Goal: Navigation & Orientation: Find specific page/section

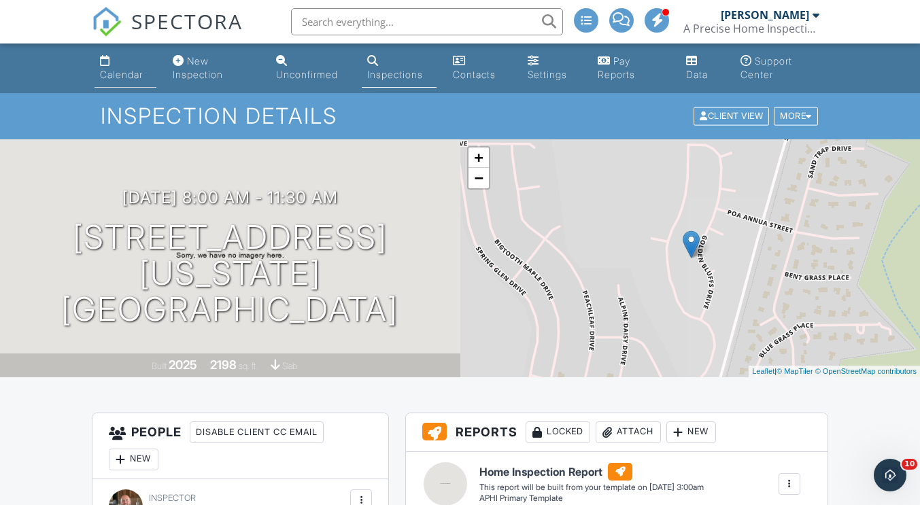
click at [139, 67] on link "Calendar" at bounding box center [124, 68] width 61 height 39
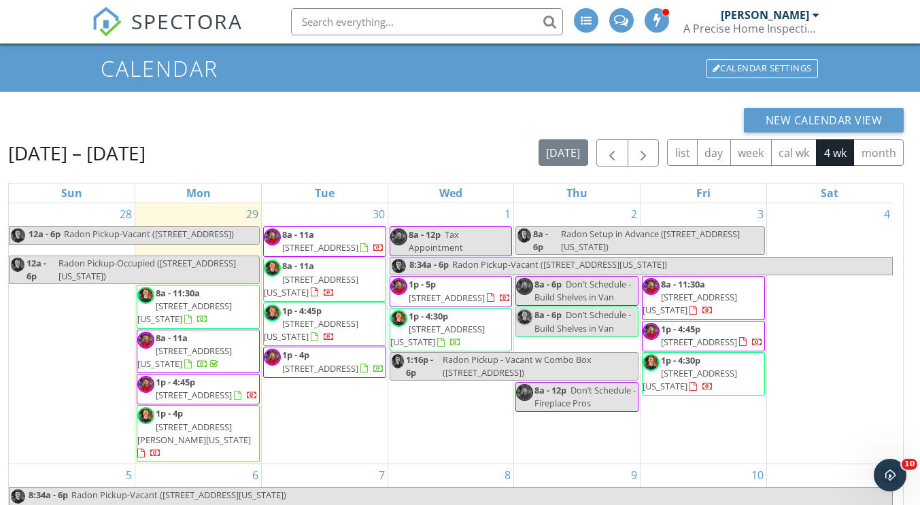
scroll to position [76, 0]
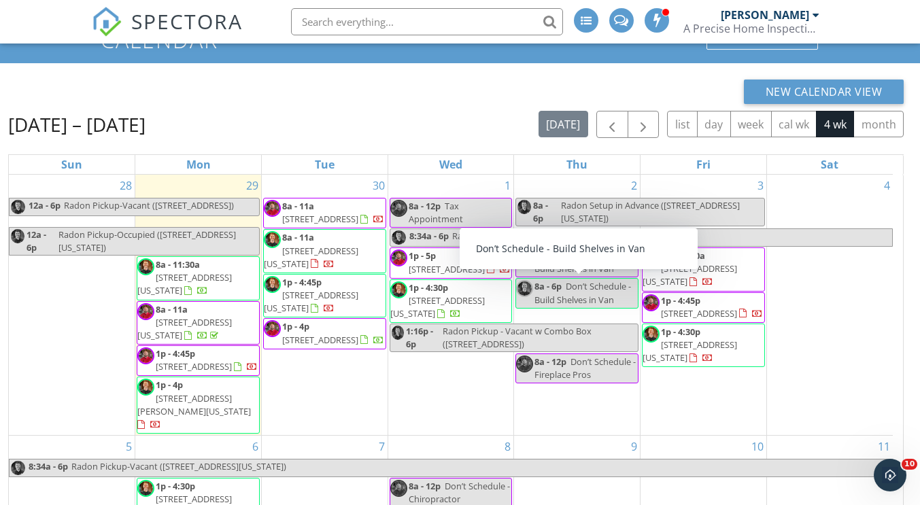
click at [253, 86] on div "New Calendar View" at bounding box center [455, 92] width 895 height 24
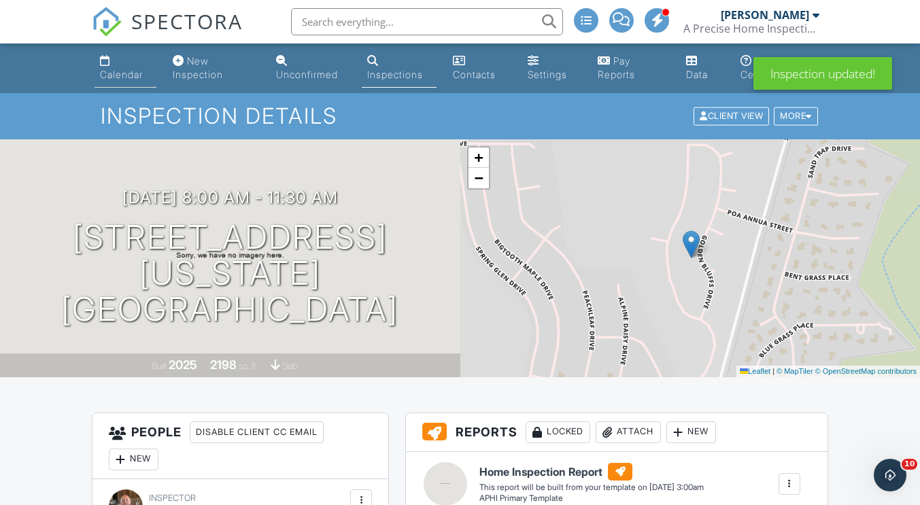
click at [113, 63] on link "Calendar" at bounding box center [124, 68] width 61 height 39
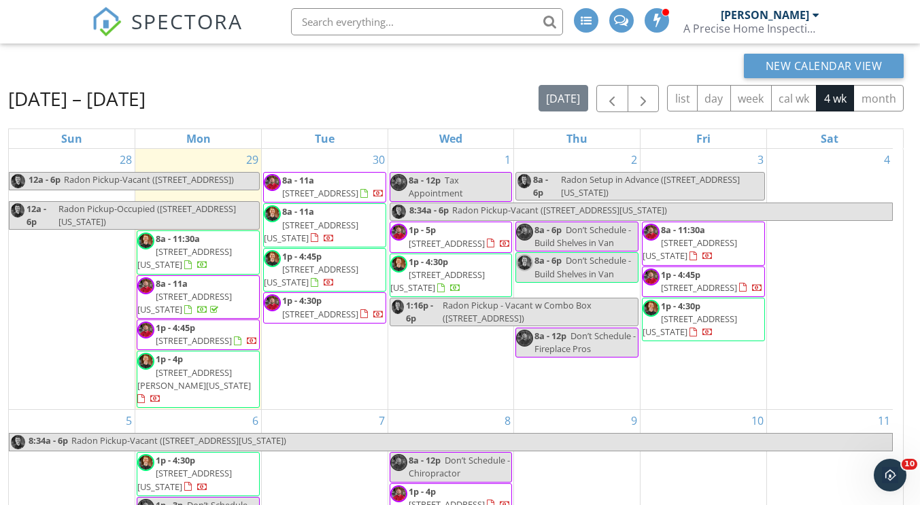
scroll to position [31, 0]
